Goal: Transaction & Acquisition: Book appointment/travel/reservation

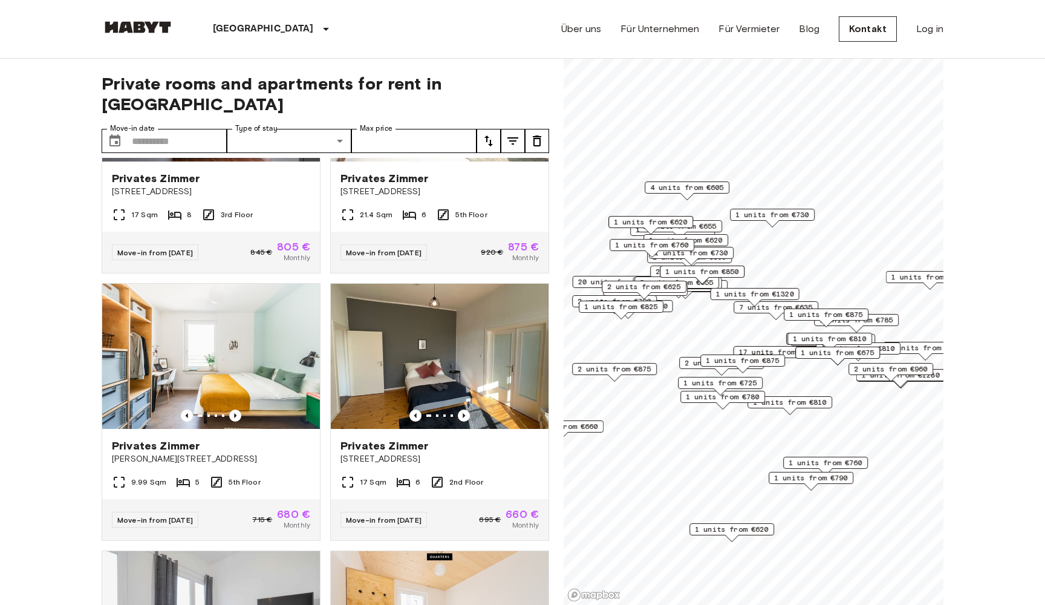
scroll to position [420, 0]
click at [238, 409] on icon "Previous image" at bounding box center [235, 415] width 12 height 12
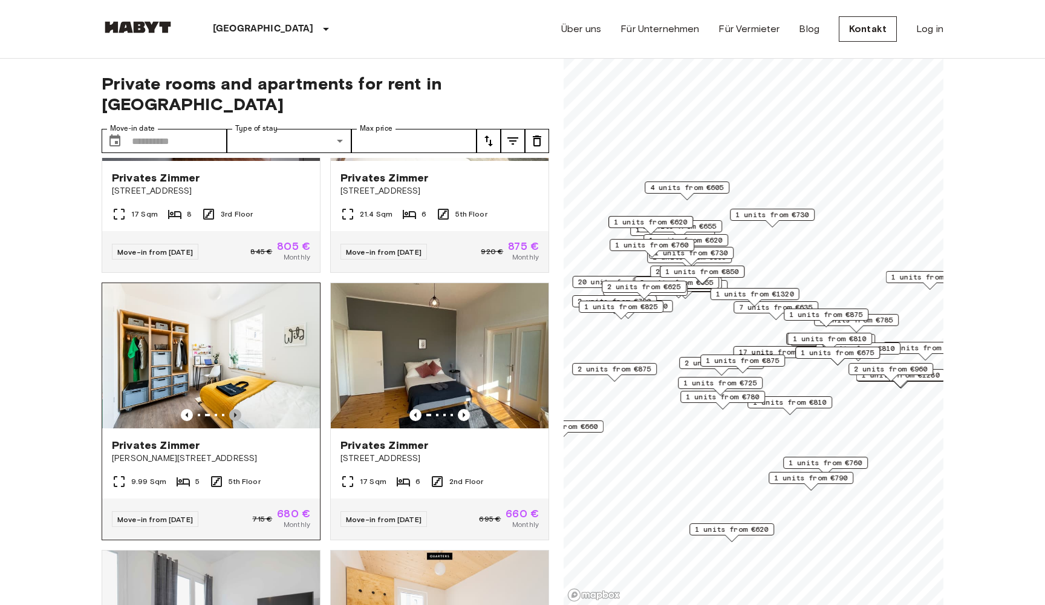
click at [238, 409] on icon "Previous image" at bounding box center [235, 415] width 12 height 12
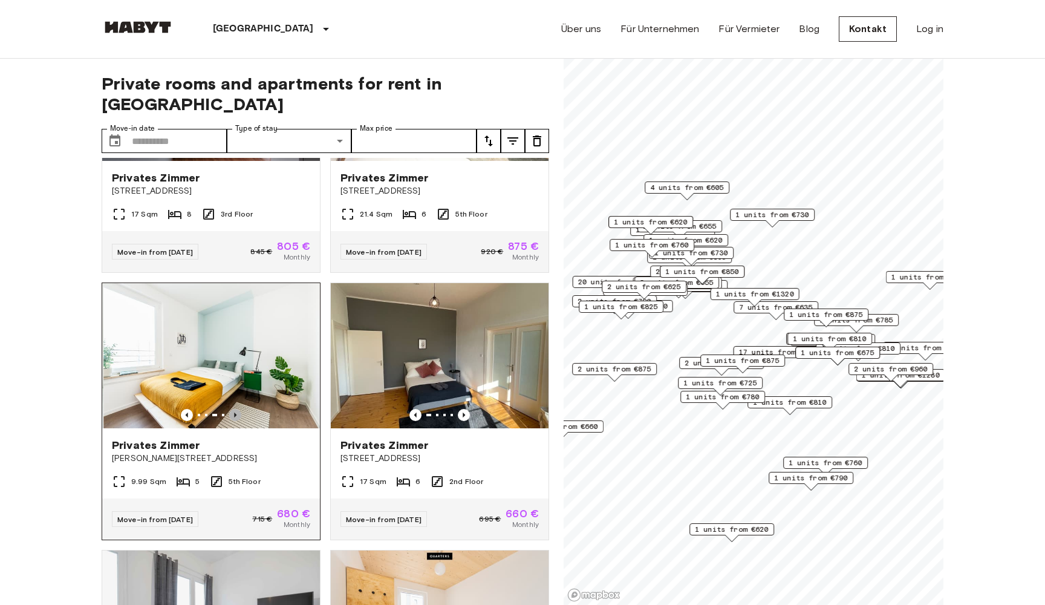
click at [238, 409] on icon "Previous image" at bounding box center [235, 415] width 12 height 12
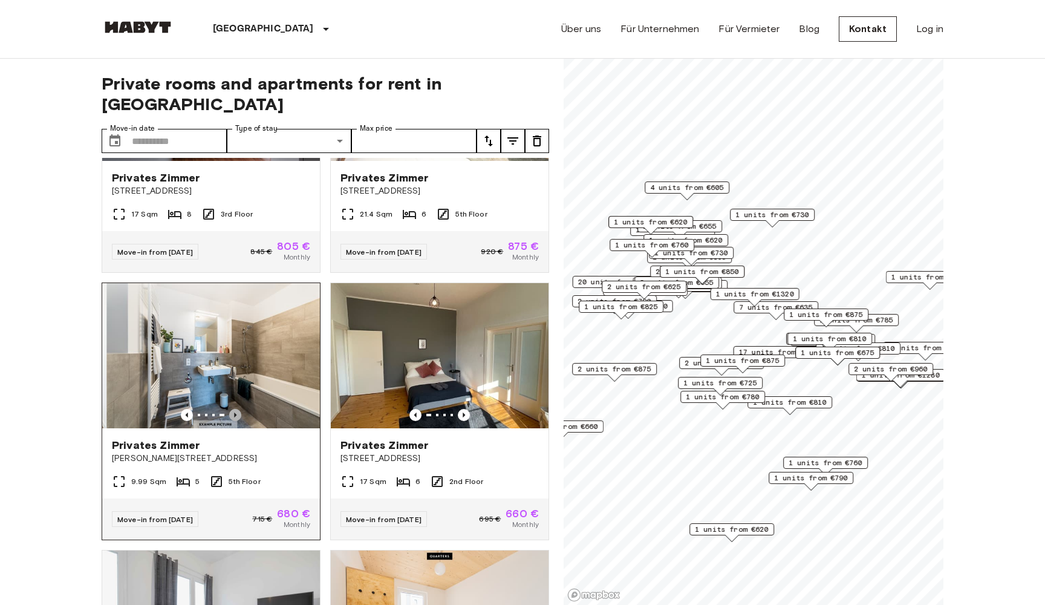
click at [238, 409] on icon "Previous image" at bounding box center [235, 415] width 12 height 12
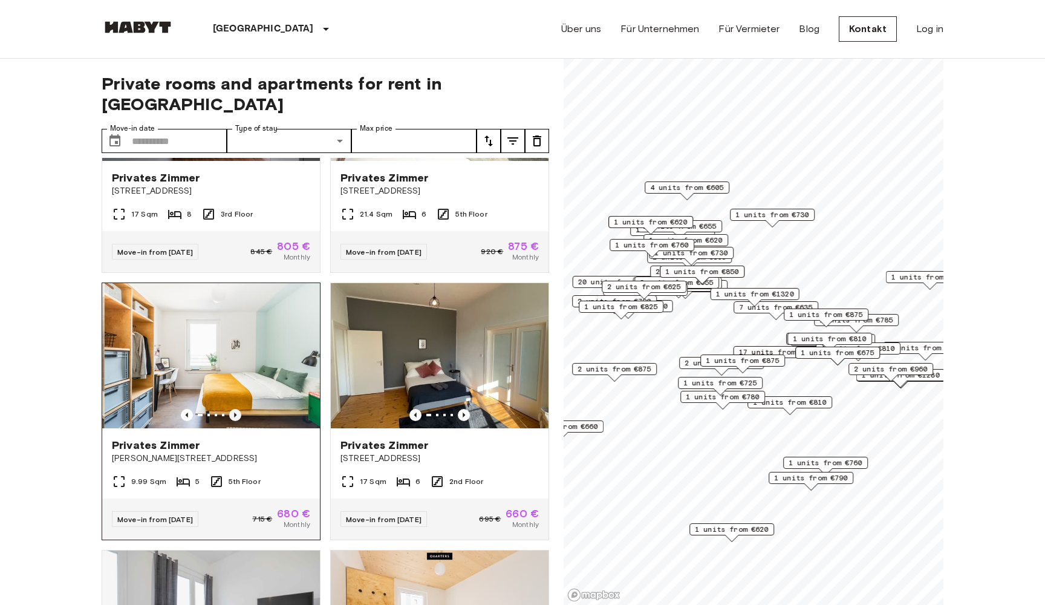
click at [238, 409] on icon "Previous image" at bounding box center [235, 415] width 12 height 12
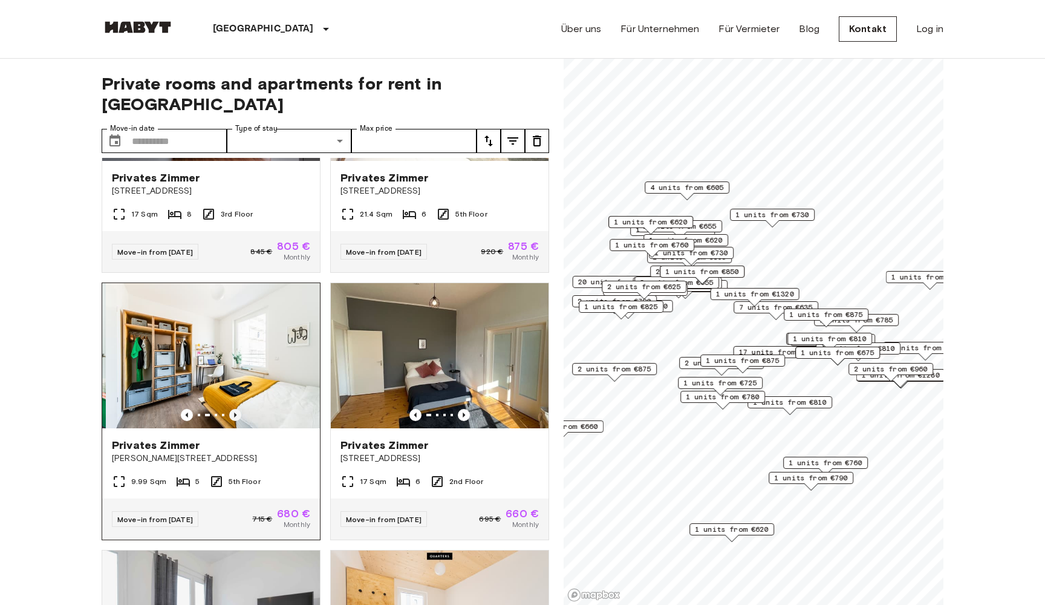
click at [238, 409] on icon "Previous image" at bounding box center [235, 415] width 12 height 12
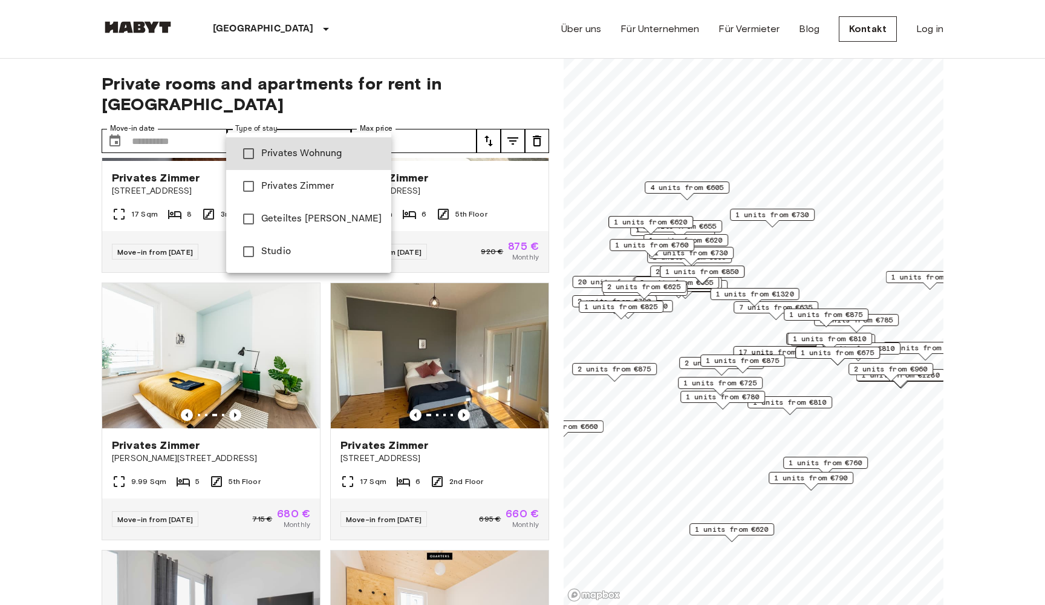
click at [310, 149] on span "Privates Wohnung" at bounding box center [321, 153] width 120 height 15
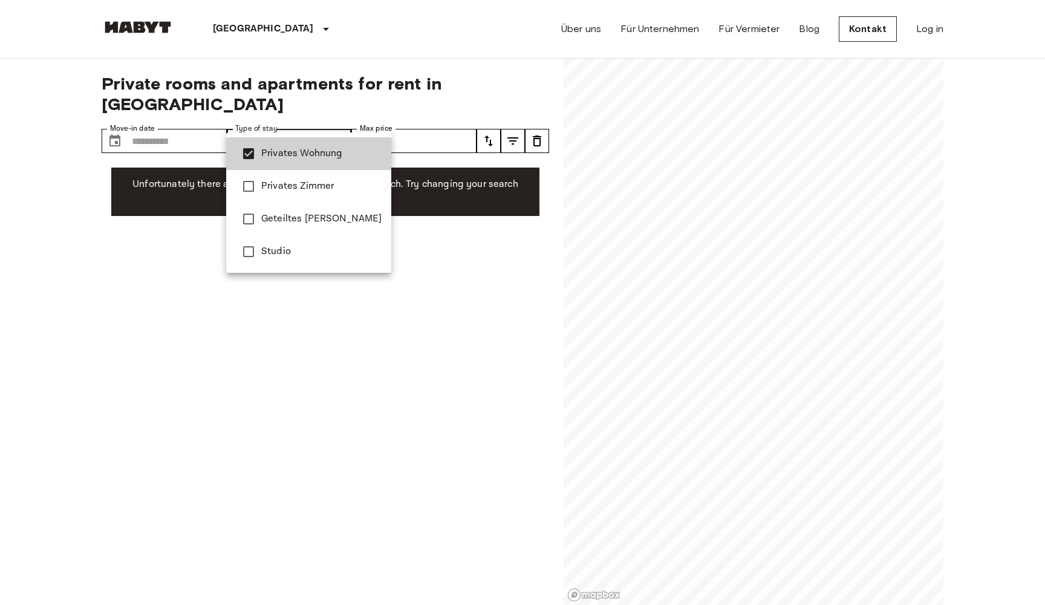
click at [298, 252] on span "Studio" at bounding box center [321, 251] width 120 height 15
type input "**********"
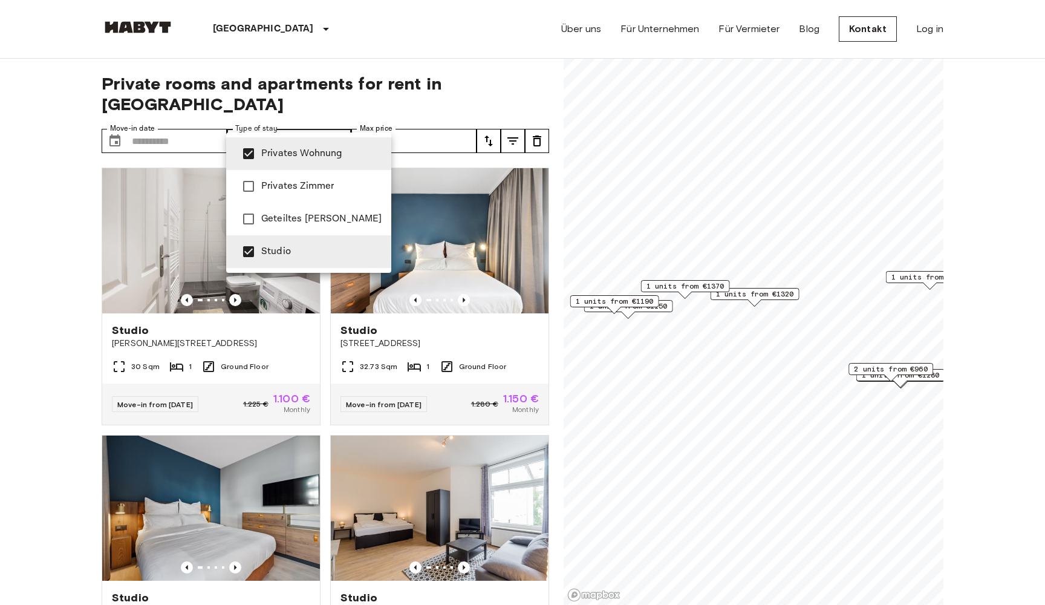
click at [47, 239] on div at bounding box center [522, 302] width 1045 height 605
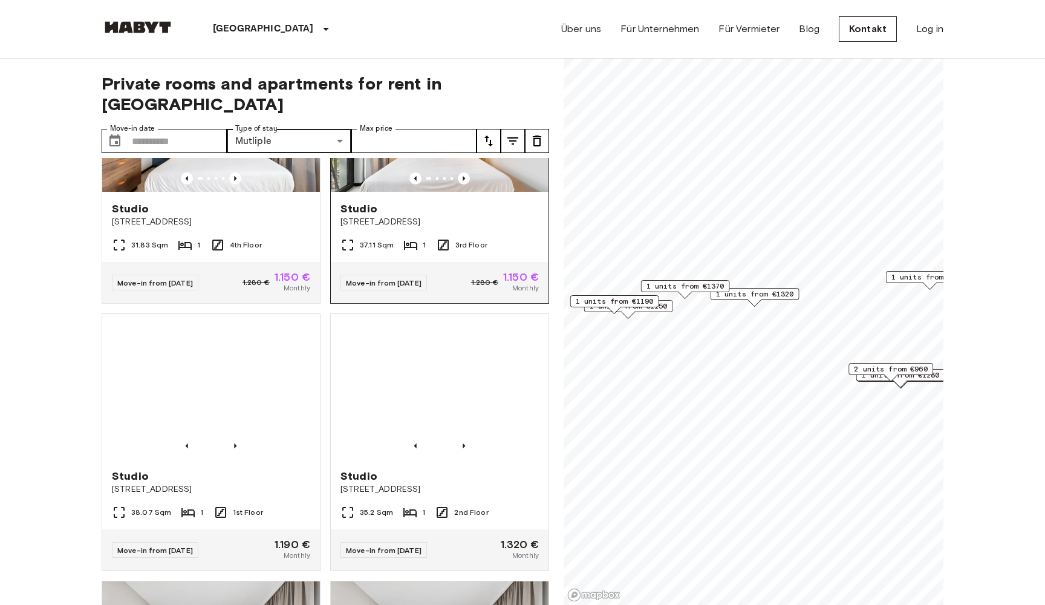
scroll to position [924, 0]
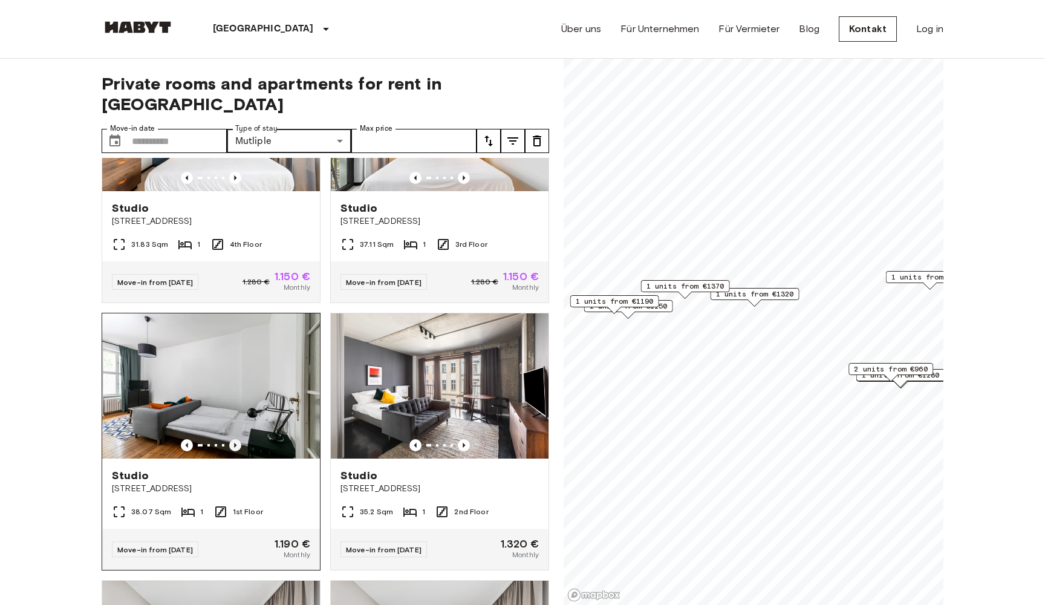
click at [235, 439] on icon "Previous image" at bounding box center [235, 445] width 12 height 12
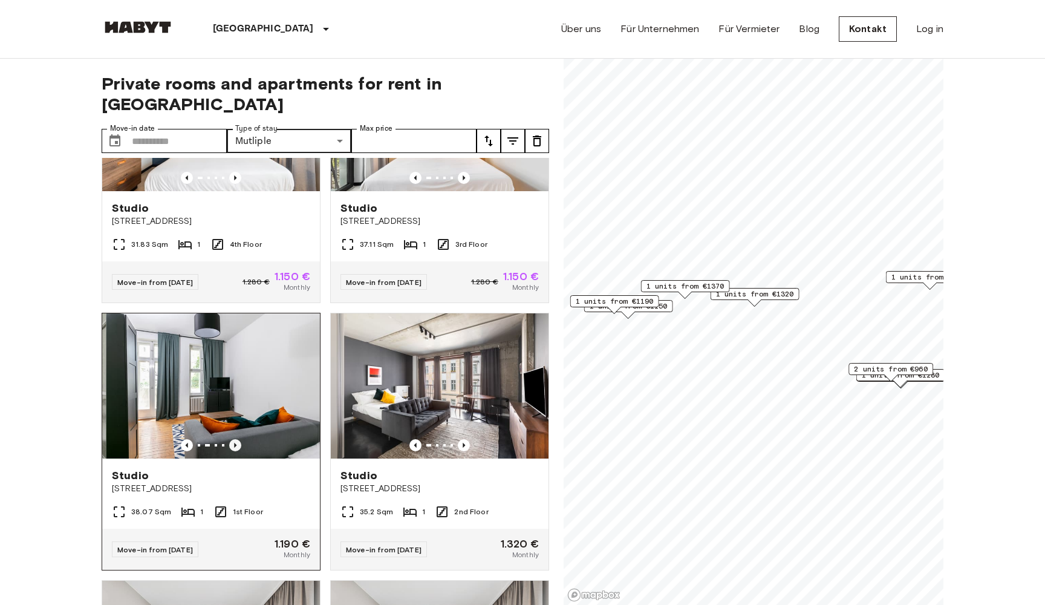
click at [235, 439] on icon "Previous image" at bounding box center [235, 445] width 12 height 12
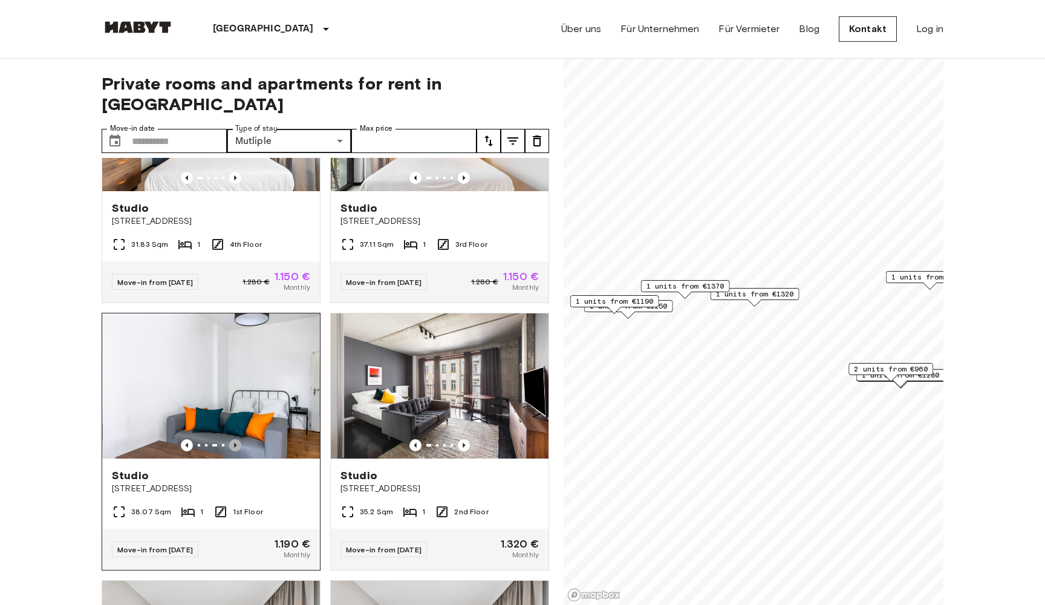
click at [235, 439] on icon "Previous image" at bounding box center [235, 445] width 12 height 12
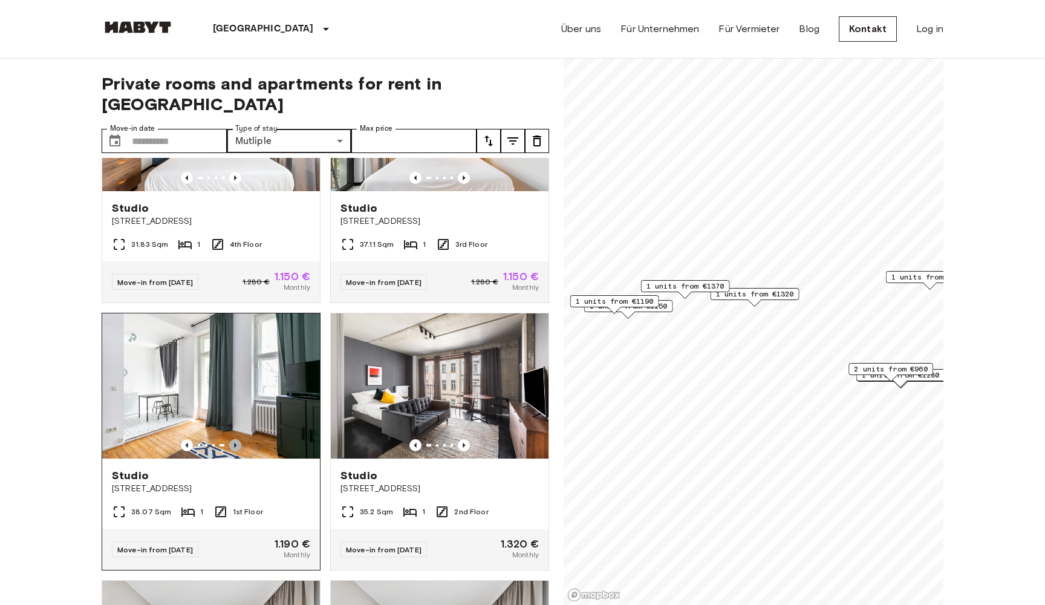
click at [235, 439] on icon "Previous image" at bounding box center [235, 445] width 12 height 12
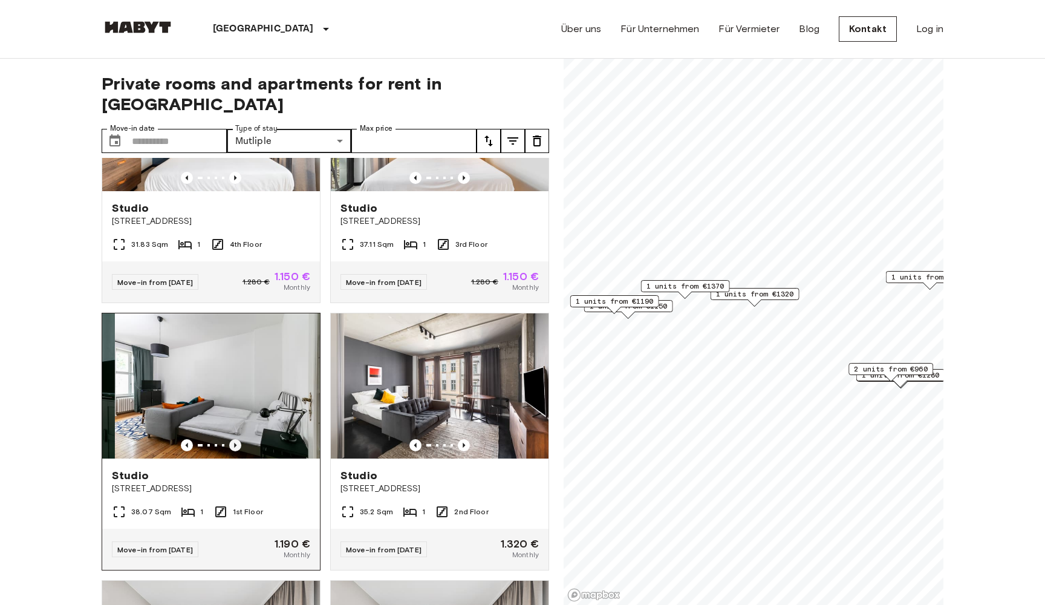
click at [235, 439] on icon "Previous image" at bounding box center [235, 445] width 12 height 12
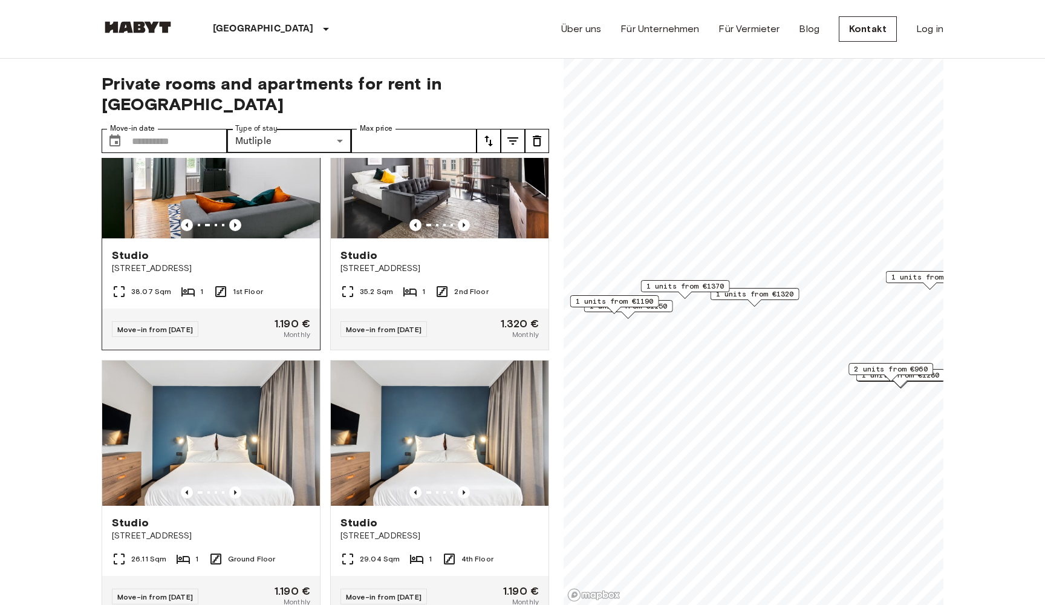
scroll to position [0, 0]
click at [266, 165] on img at bounding box center [211, 165] width 218 height 145
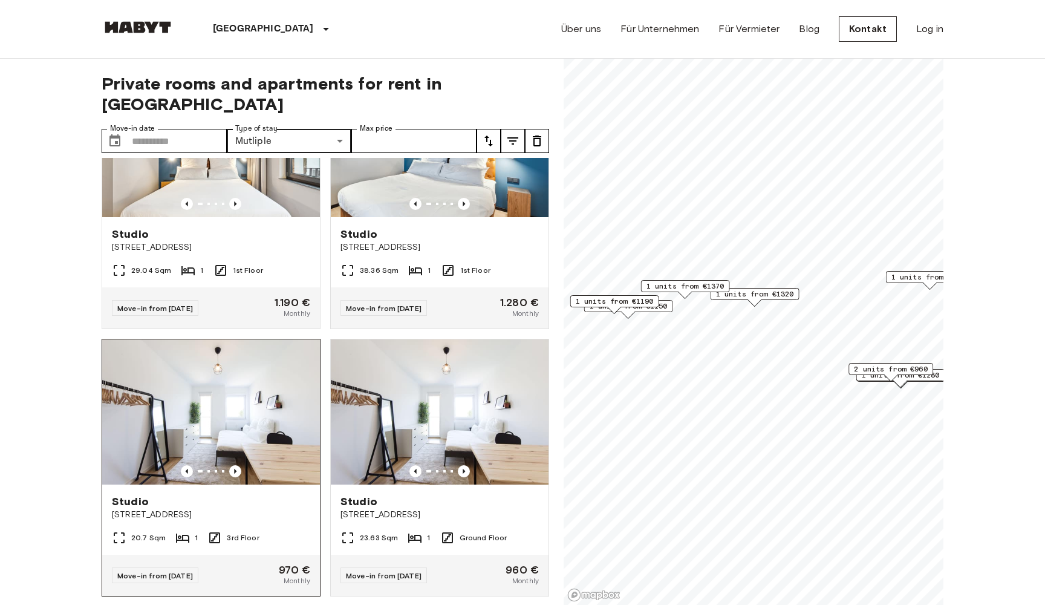
scroll to position [2388, 0]
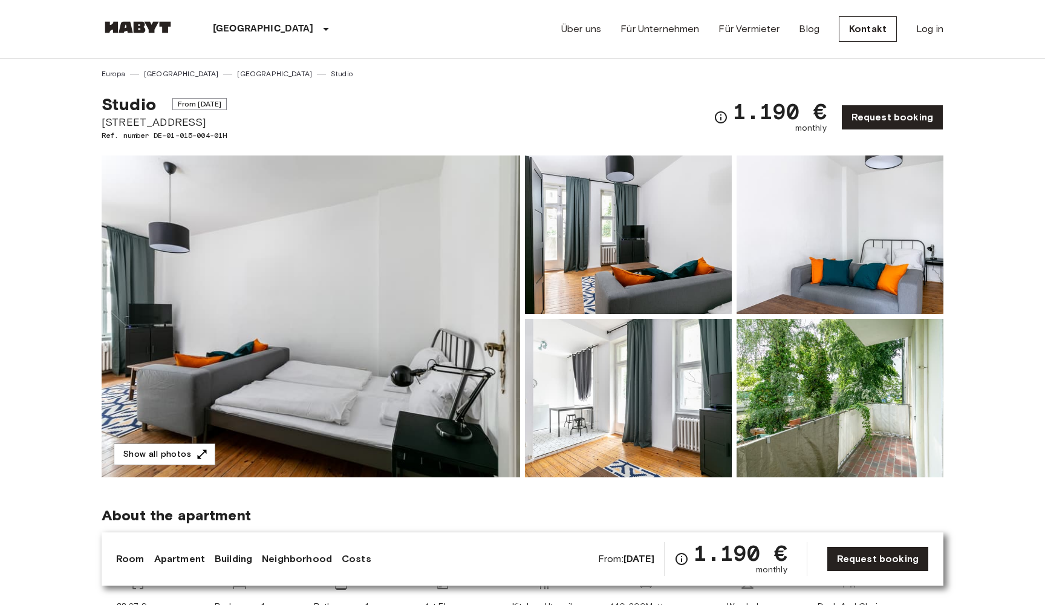
click at [407, 291] on img at bounding box center [311, 316] width 419 height 322
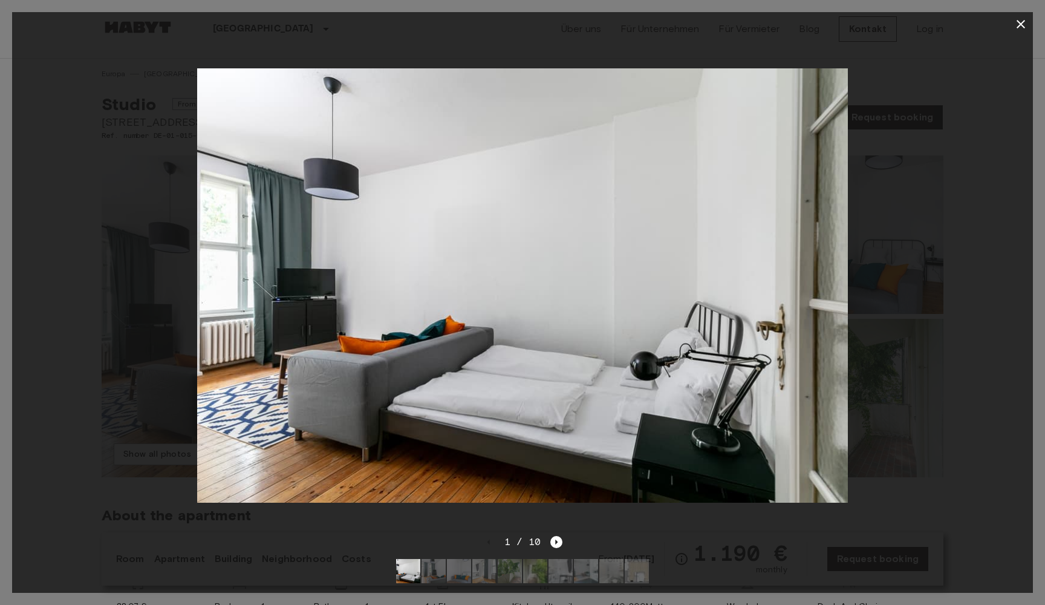
click at [563, 544] on div "1 / 10" at bounding box center [522, 564] width 1021 height 58
click at [559, 543] on icon "Next image" at bounding box center [556, 542] width 12 height 12
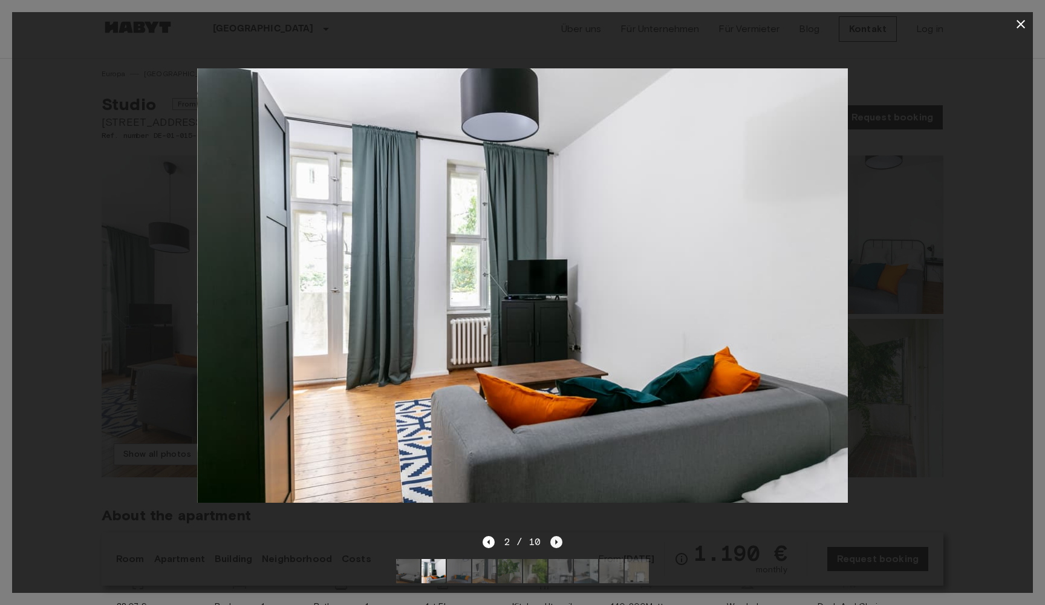
click at [559, 543] on icon "Next image" at bounding box center [556, 542] width 12 height 12
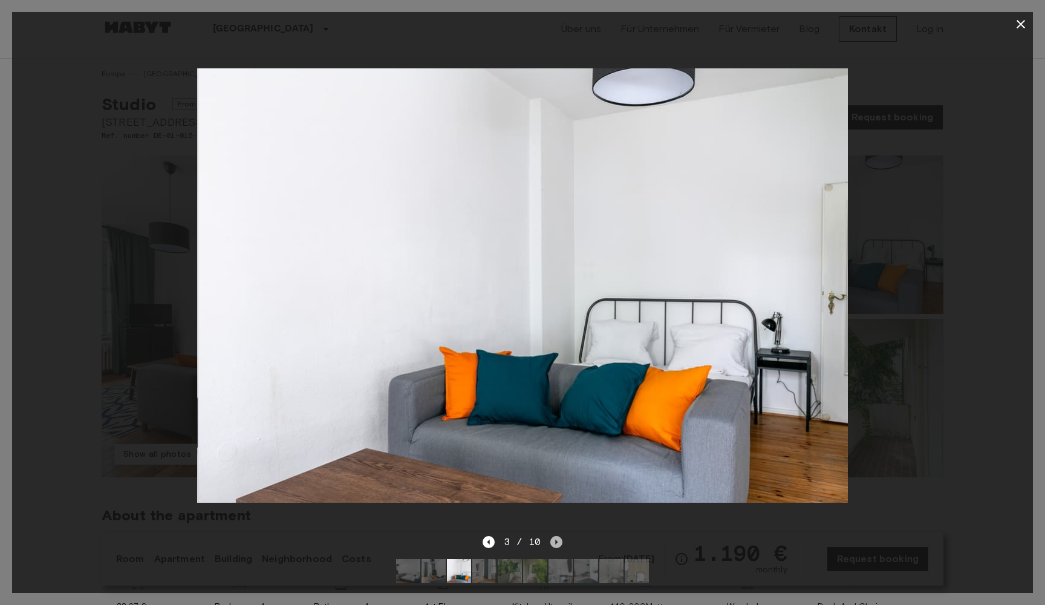
click at [559, 543] on icon "Next image" at bounding box center [556, 542] width 12 height 12
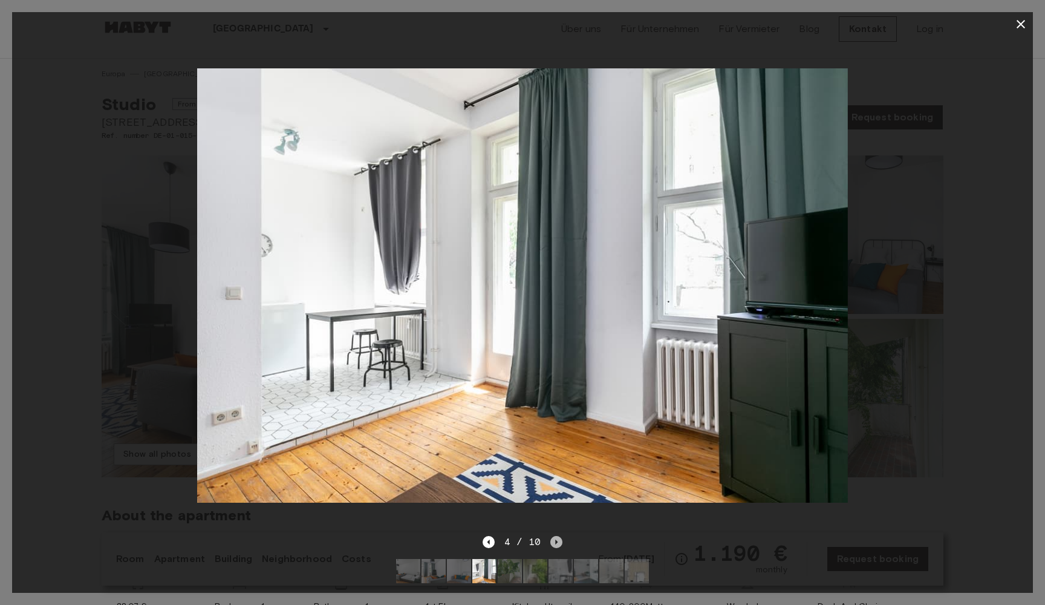
click at [559, 543] on icon "Next image" at bounding box center [556, 542] width 12 height 12
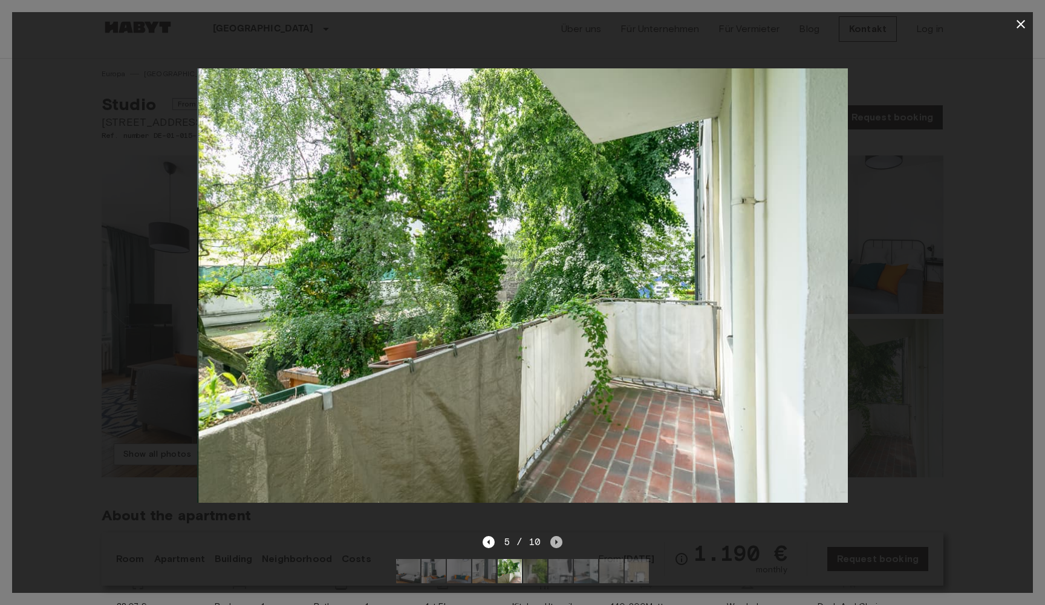
click at [559, 543] on icon "Next image" at bounding box center [556, 542] width 12 height 12
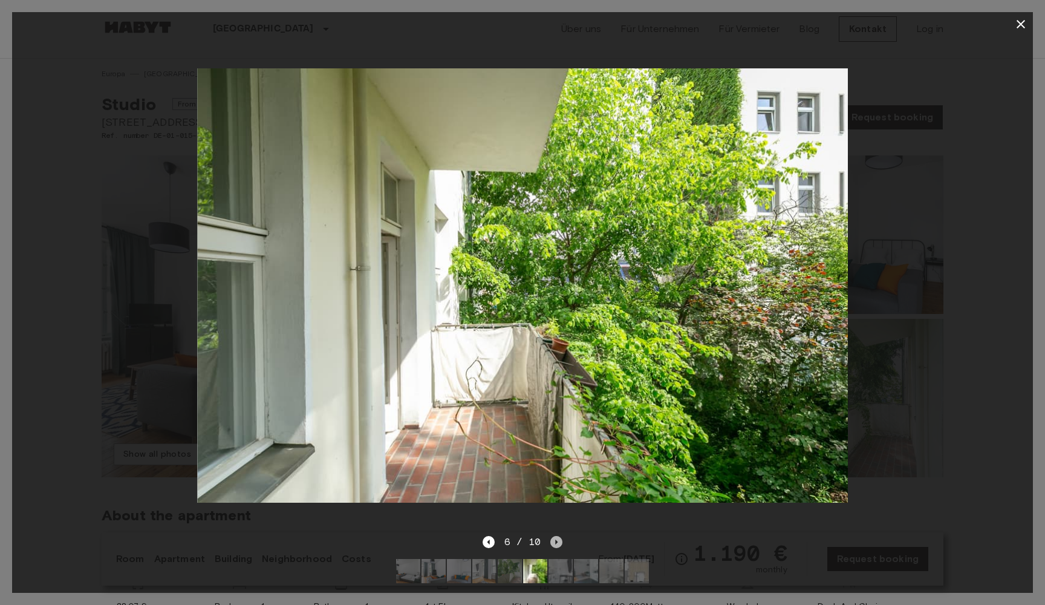
click at [559, 543] on icon "Next image" at bounding box center [556, 542] width 12 height 12
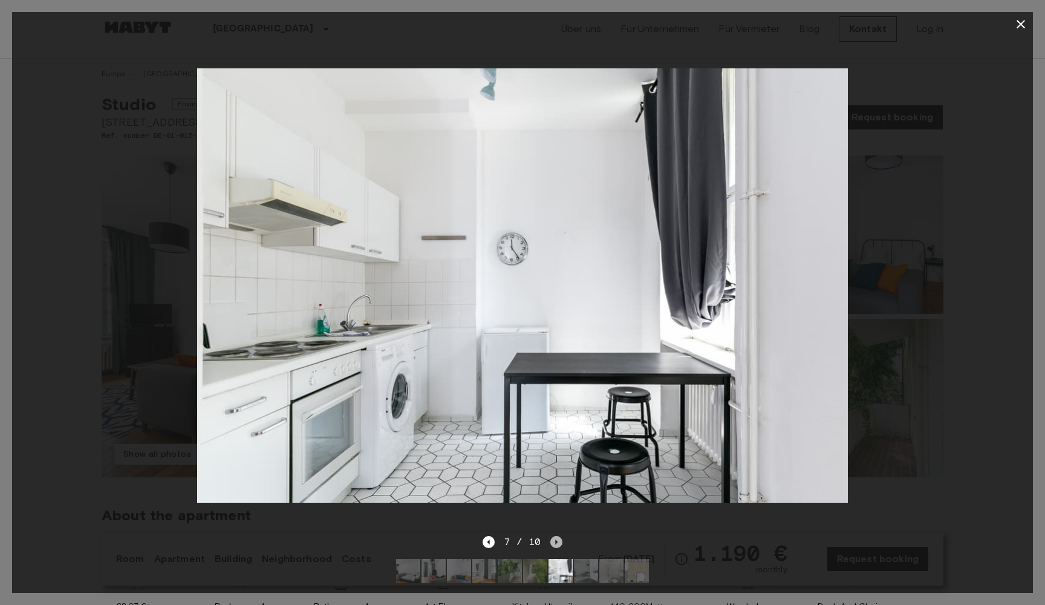
click at [559, 543] on icon "Next image" at bounding box center [556, 542] width 12 height 12
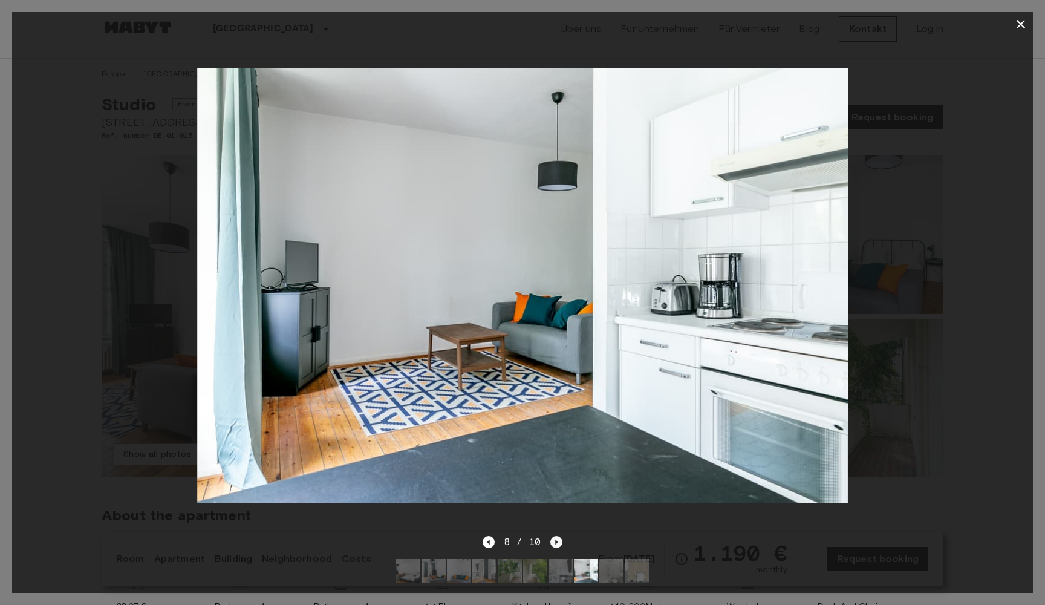
click at [559, 543] on icon "Next image" at bounding box center [556, 542] width 12 height 12
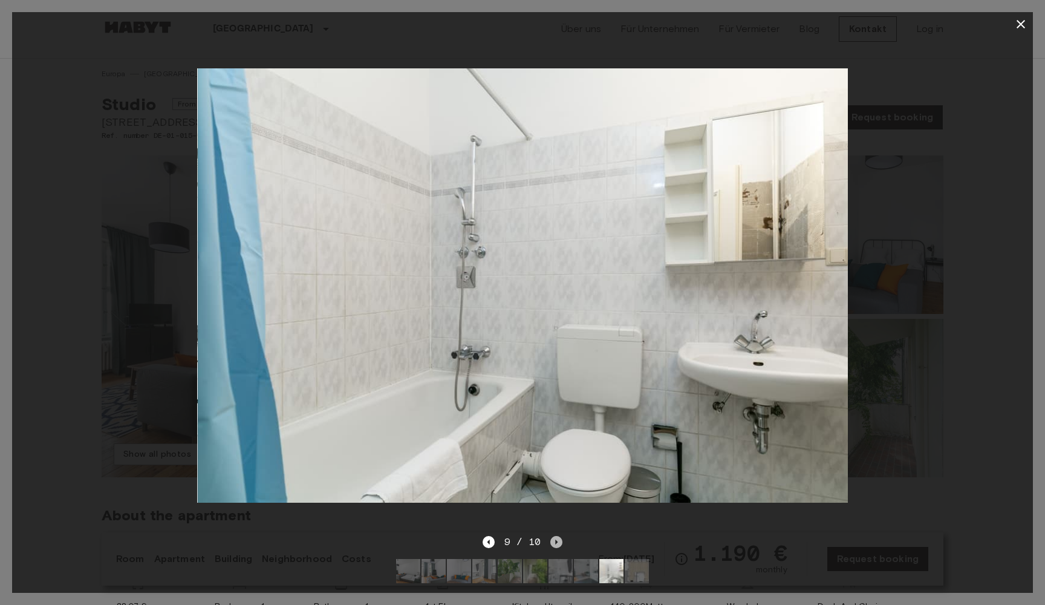
click at [559, 543] on icon "Next image" at bounding box center [556, 542] width 12 height 12
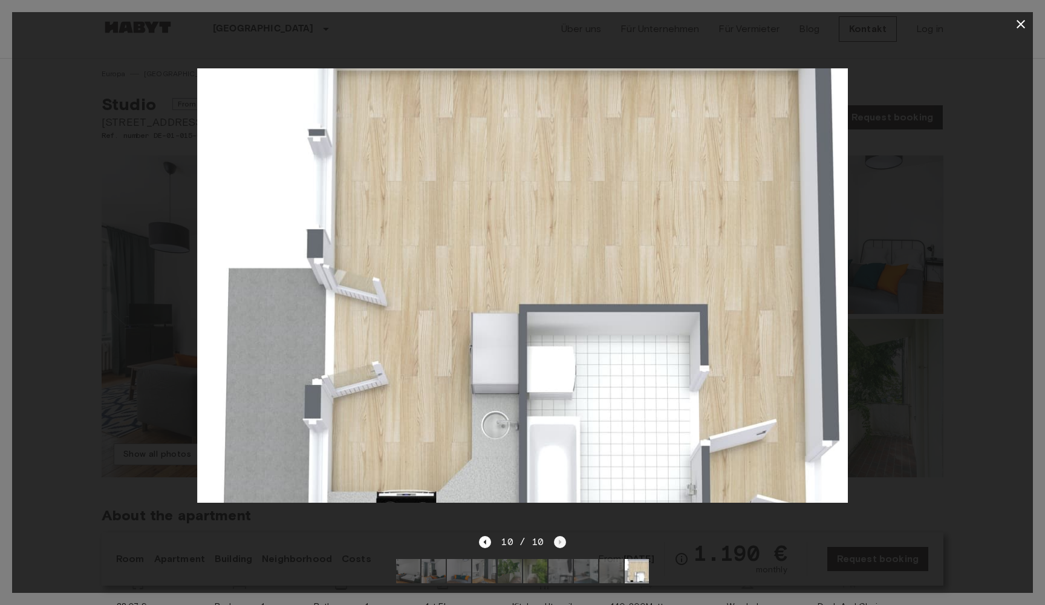
click at [559, 543] on div "10 / 10" at bounding box center [522, 542] width 86 height 15
click at [1022, 24] on icon "button" at bounding box center [1021, 24] width 8 height 8
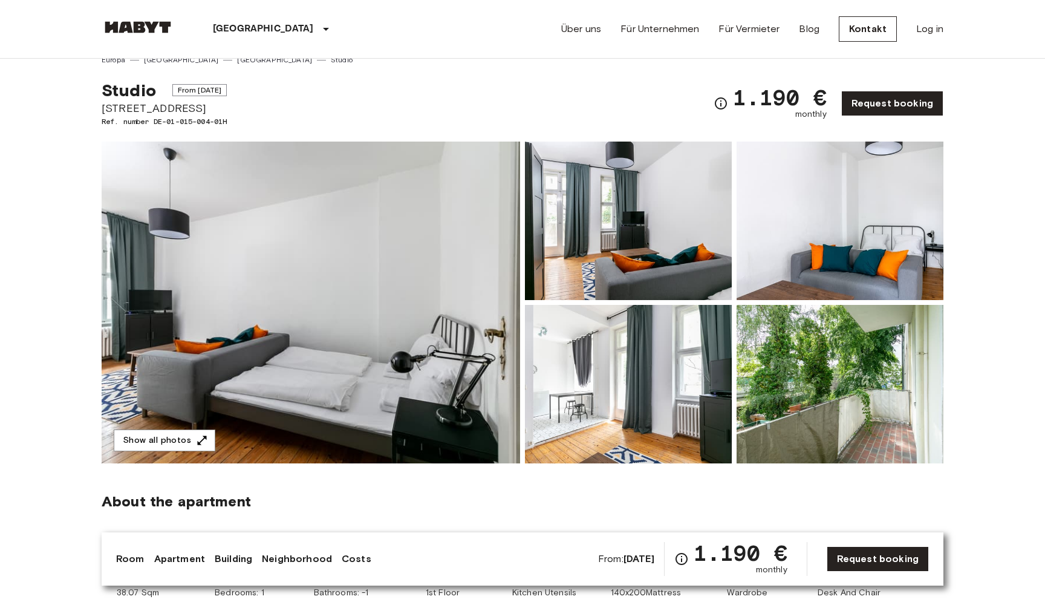
scroll to position [14, 0]
click at [463, 198] on img at bounding box center [311, 303] width 419 height 322
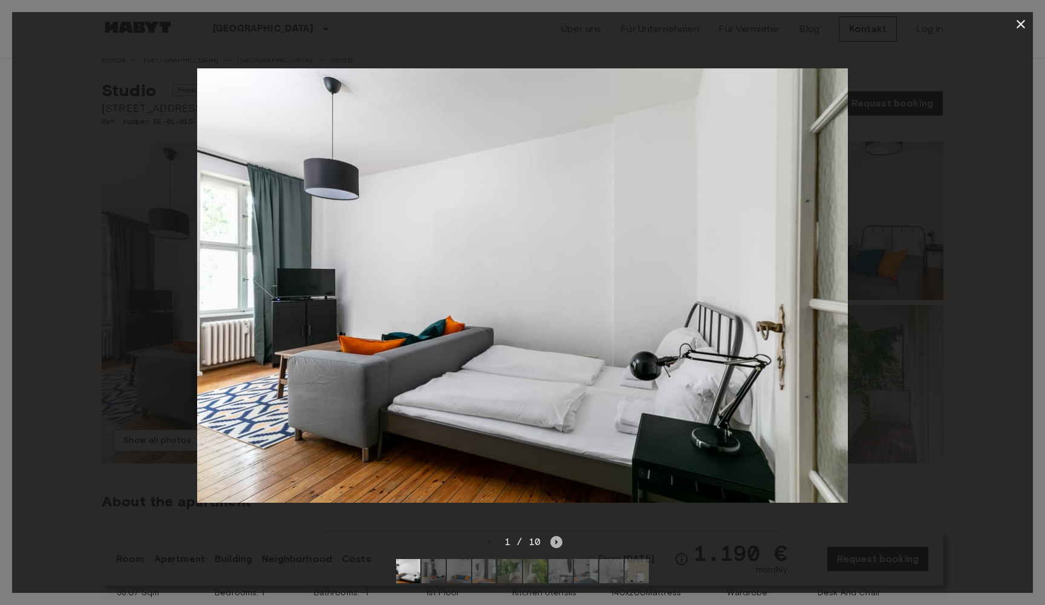
click at [553, 543] on icon "Next image" at bounding box center [556, 542] width 12 height 12
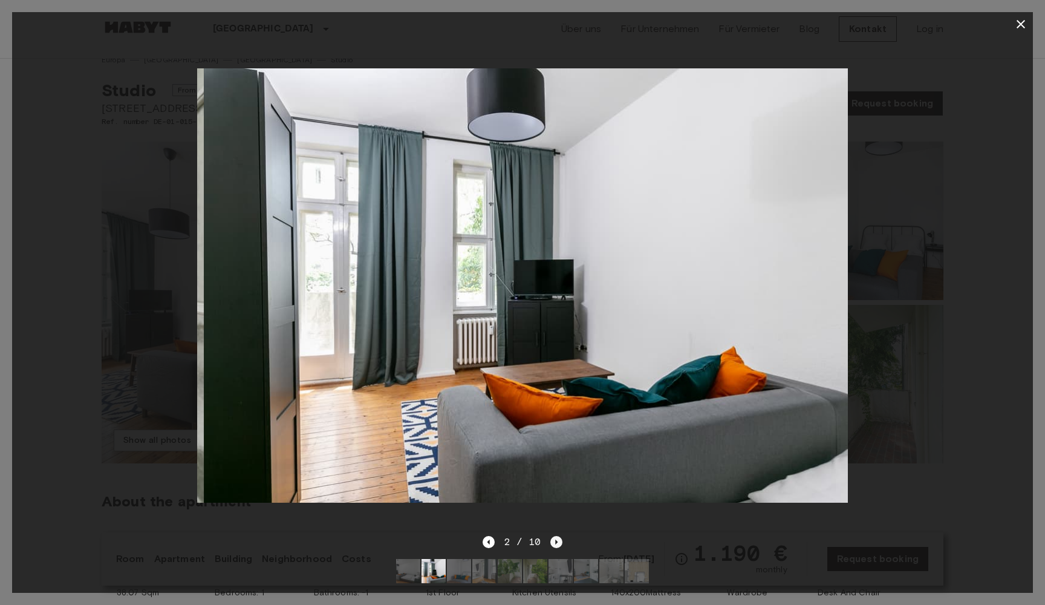
click at [557, 540] on icon "Next image" at bounding box center [556, 542] width 12 height 12
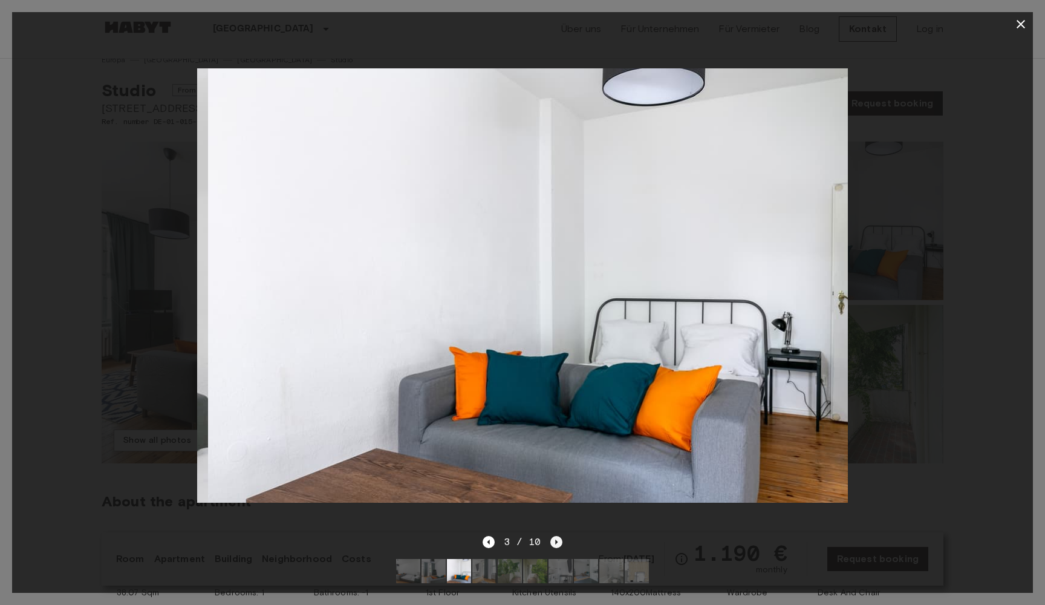
click at [557, 540] on icon "Next image" at bounding box center [556, 542] width 12 height 12
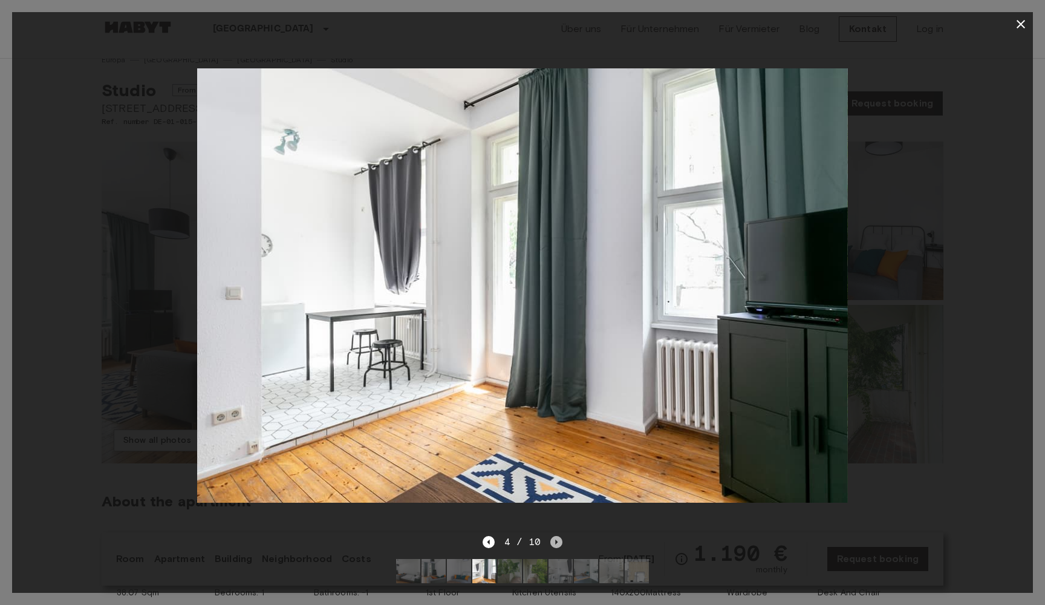
click at [557, 540] on icon "Next image" at bounding box center [556, 542] width 12 height 12
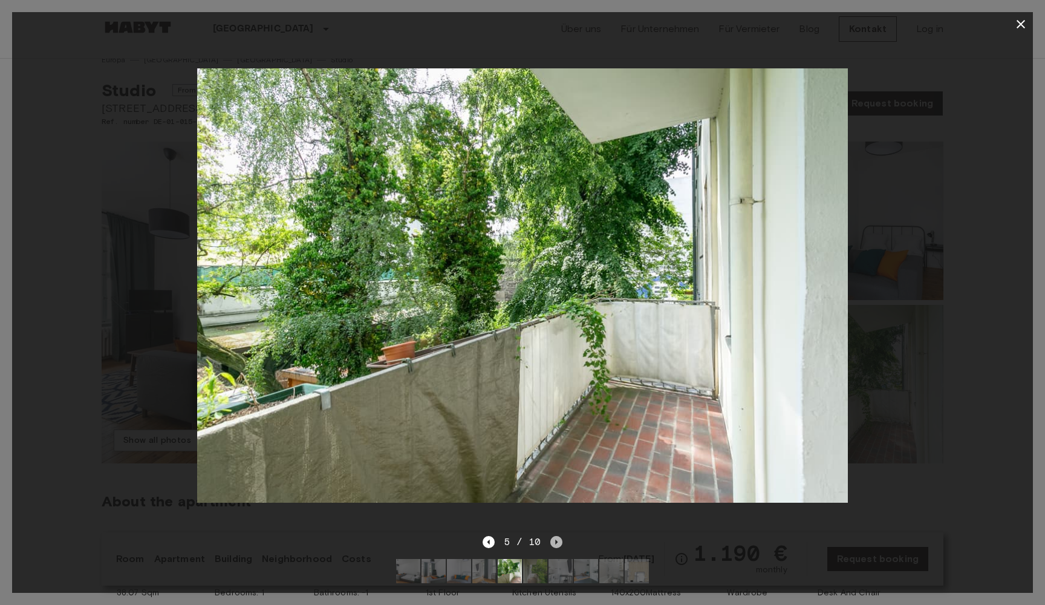
click at [557, 540] on icon "Next image" at bounding box center [556, 542] width 12 height 12
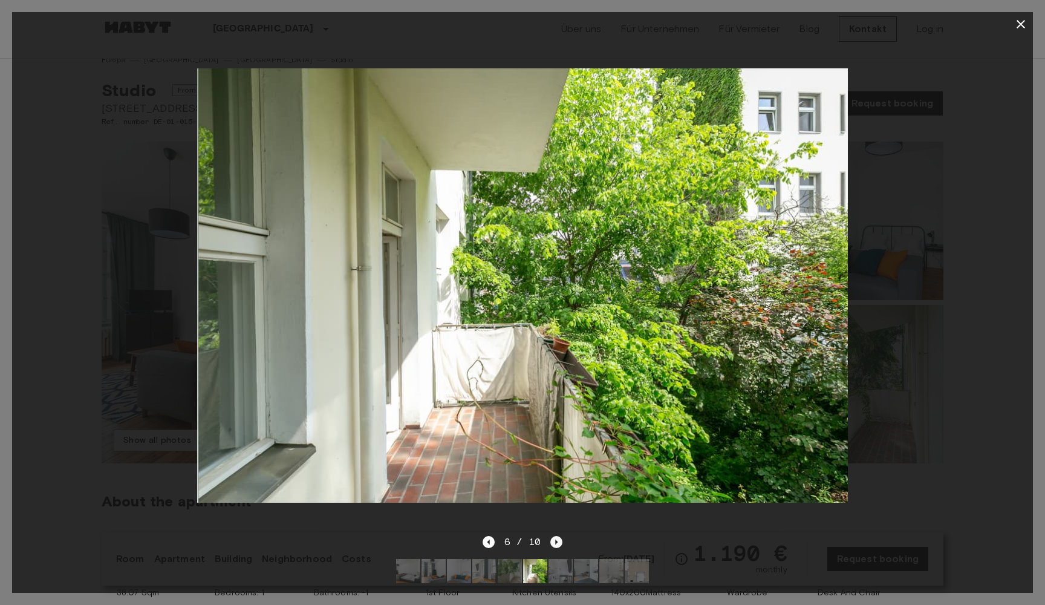
click at [557, 540] on icon "Next image" at bounding box center [556, 542] width 12 height 12
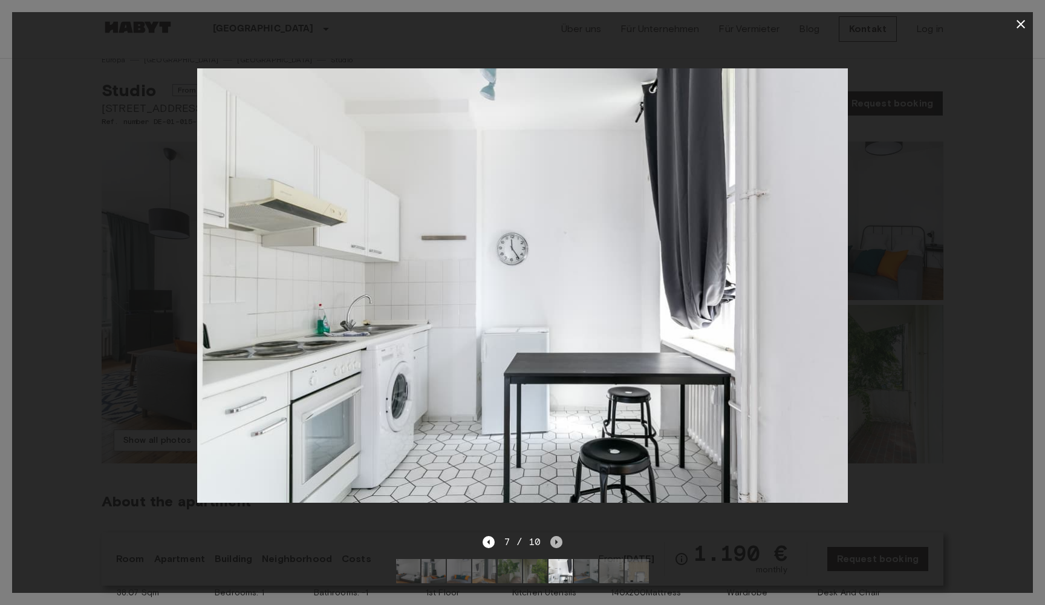
click at [557, 540] on icon "Next image" at bounding box center [556, 542] width 12 height 12
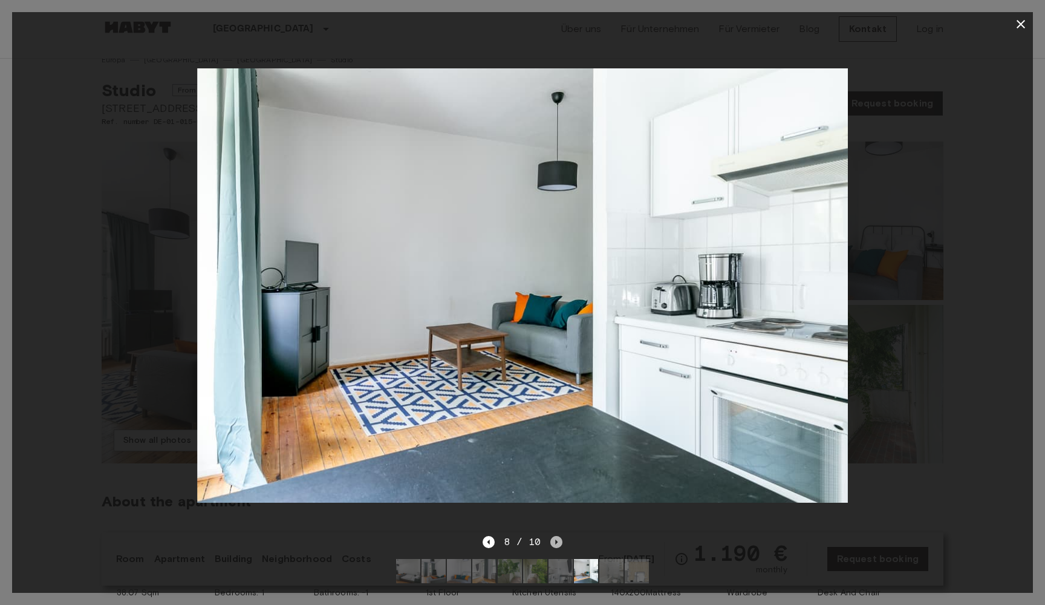
click at [557, 540] on icon "Next image" at bounding box center [556, 542] width 12 height 12
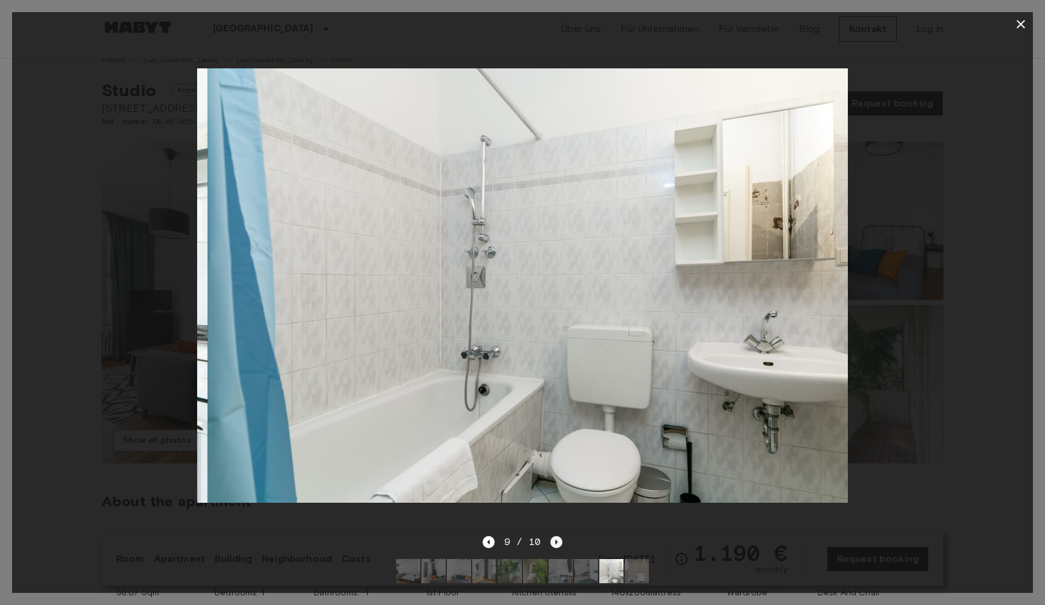
click at [557, 540] on icon "Next image" at bounding box center [556, 542] width 12 height 12
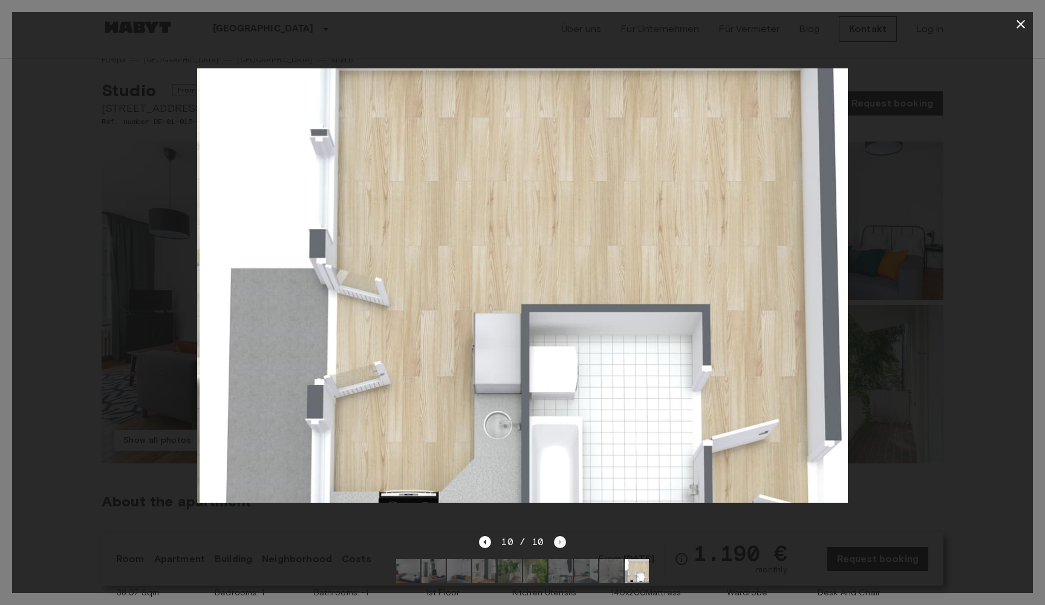
click at [557, 540] on div "10 / 10" at bounding box center [522, 542] width 86 height 15
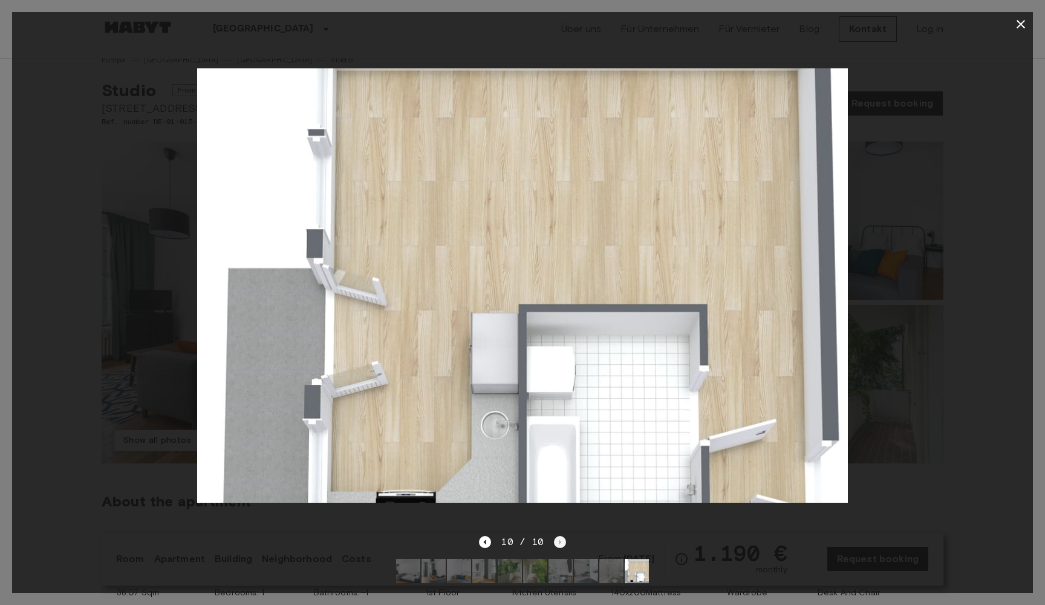
click at [557, 540] on div "10 / 10" at bounding box center [522, 542] width 86 height 15
click at [1017, 26] on icon "button" at bounding box center [1021, 24] width 15 height 15
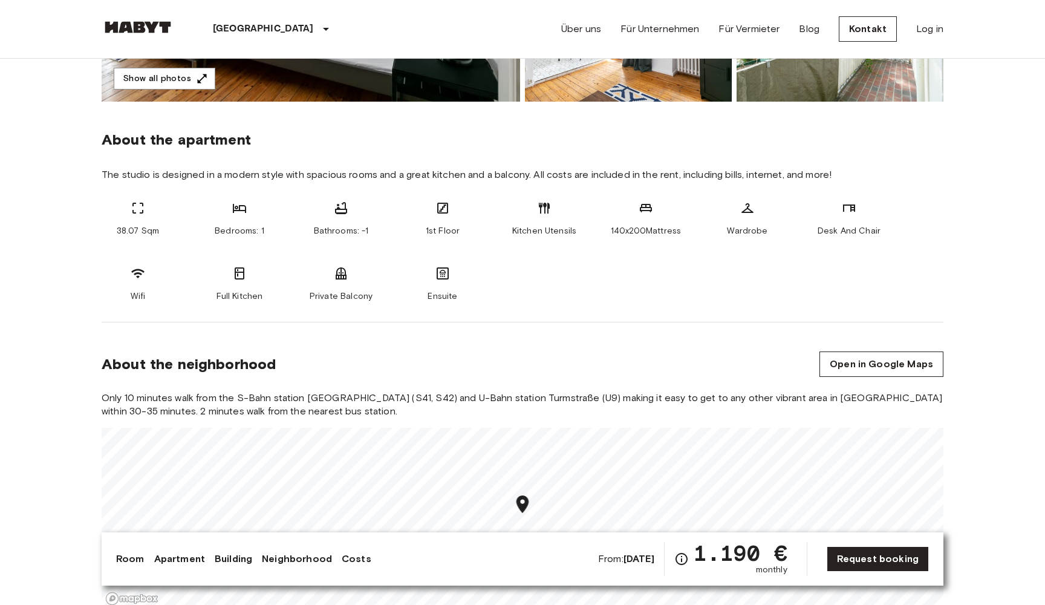
scroll to position [390, 0]
